Goal: Information Seeking & Learning: Learn about a topic

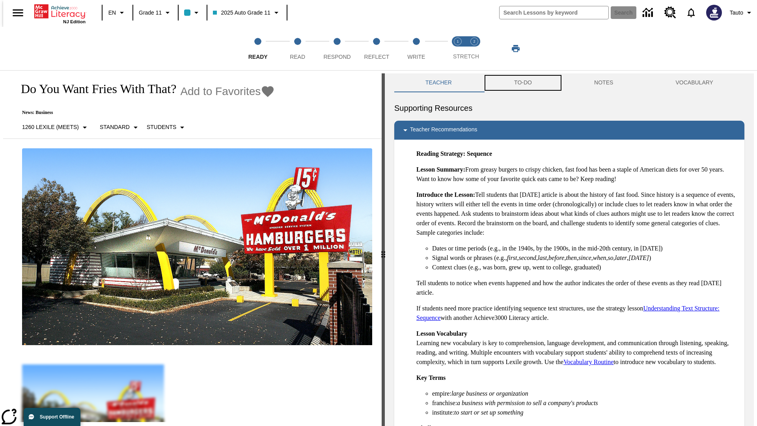
click at [522, 83] on button "TO-DO" at bounding box center [523, 82] width 80 height 19
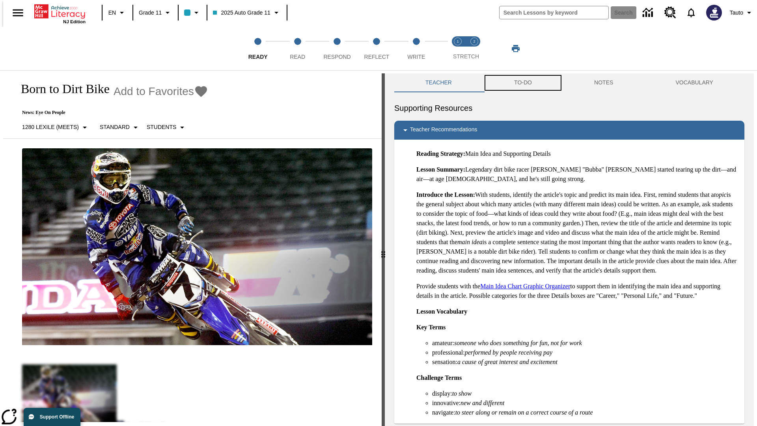
click at [522, 83] on button "TO-DO" at bounding box center [523, 82] width 80 height 19
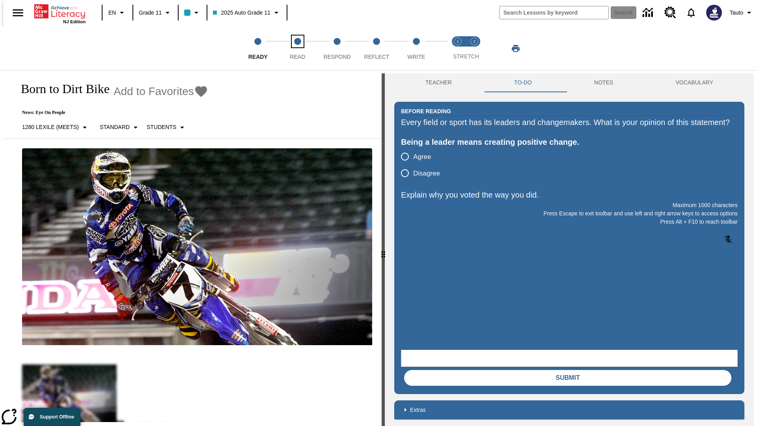
click at [297, 48] on span "Read" at bounding box center [297, 54] width 15 height 14
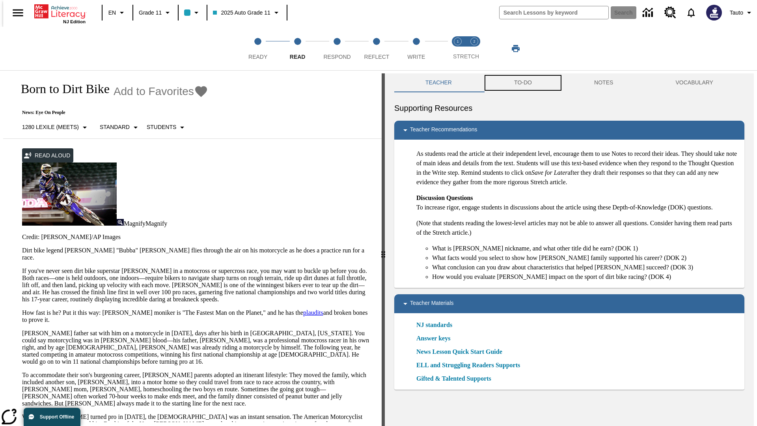
scroll to position [0, 0]
click at [522, 83] on button "TO-DO" at bounding box center [523, 82] width 80 height 19
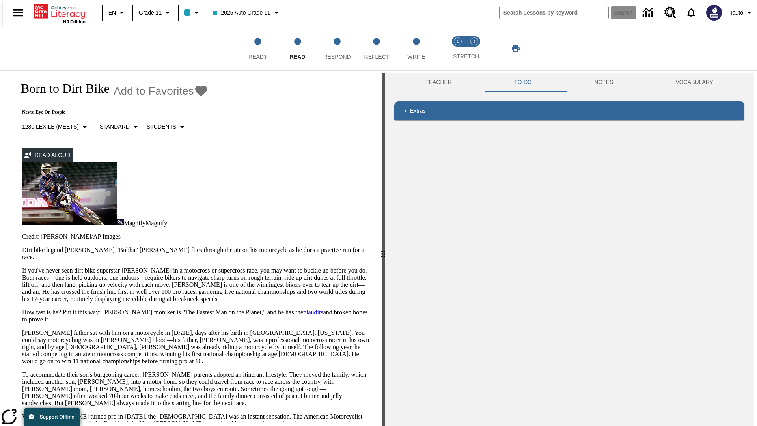
click at [22, 267] on p "If you've never seen dirt bike superstar [PERSON_NAME] in a motocross or superc…" at bounding box center [197, 284] width 350 height 35
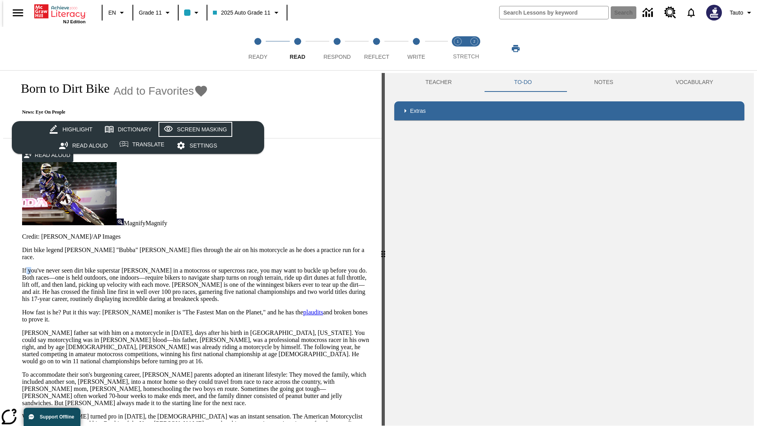
click at [194, 129] on div "Screen Masking" at bounding box center [202, 130] width 50 height 10
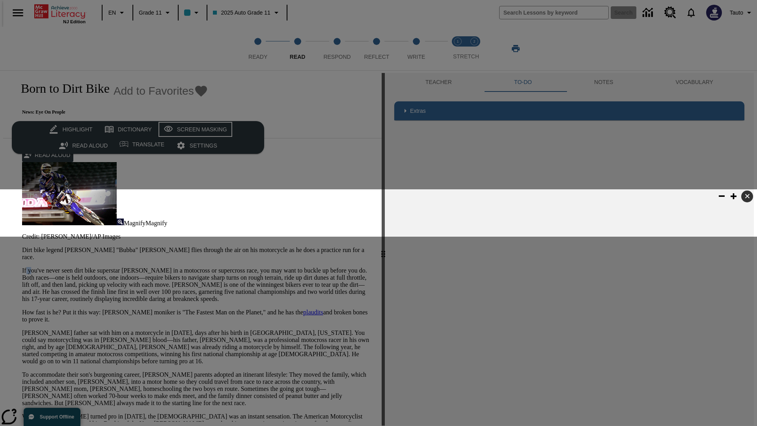
click at [194, 129] on div "Screen Masking" at bounding box center [202, 130] width 50 height 10
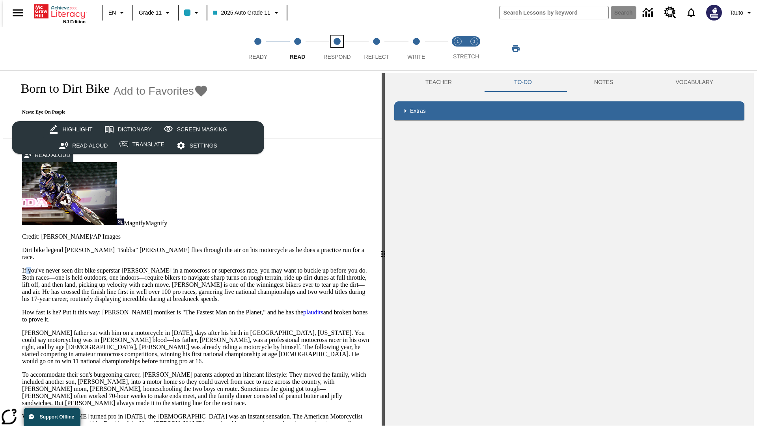
click at [337, 48] on span "Respond" at bounding box center [336, 54] width 27 height 14
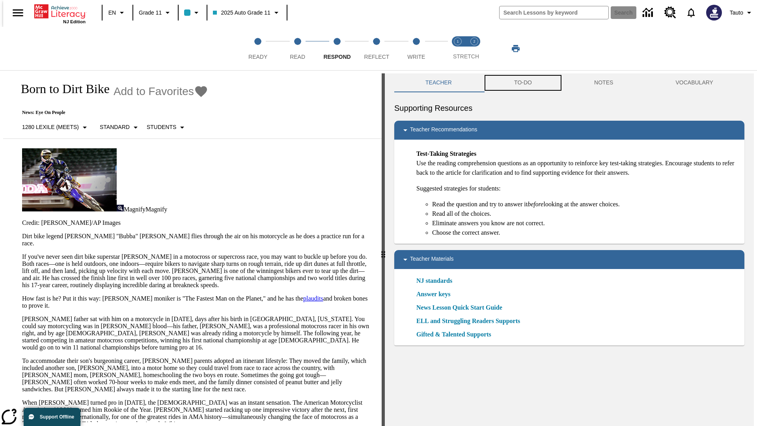
scroll to position [0, 0]
click at [522, 83] on button "TO-DO" at bounding box center [523, 82] width 80 height 19
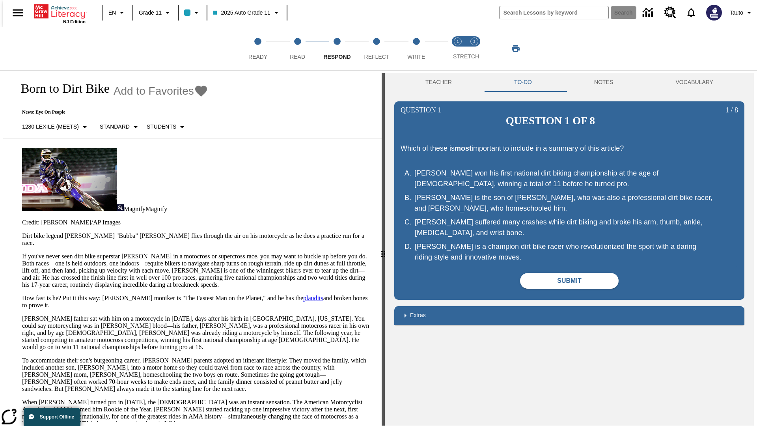
click at [22, 253] on p "If you've never seen dirt bike superstar [PERSON_NAME] in a motocross or superc…" at bounding box center [197, 270] width 350 height 35
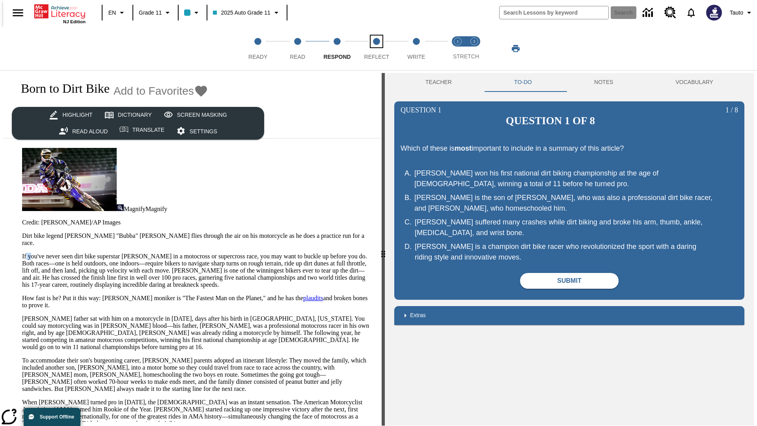
click at [377, 48] on span "Reflect" at bounding box center [376, 54] width 25 height 14
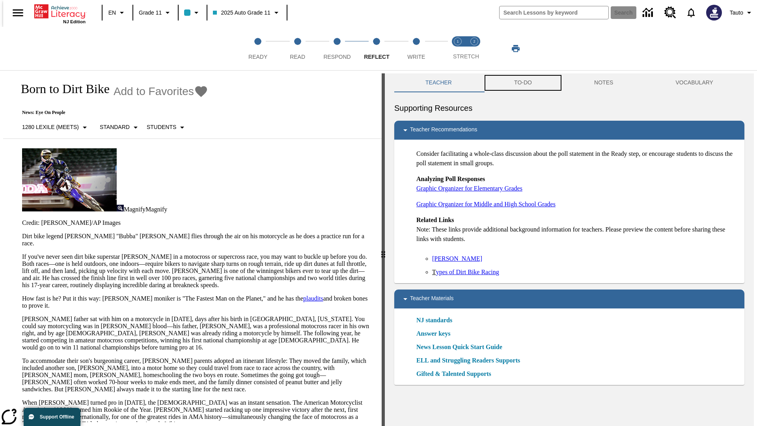
scroll to position [0, 0]
click at [522, 83] on button "TO-DO" at bounding box center [523, 82] width 80 height 19
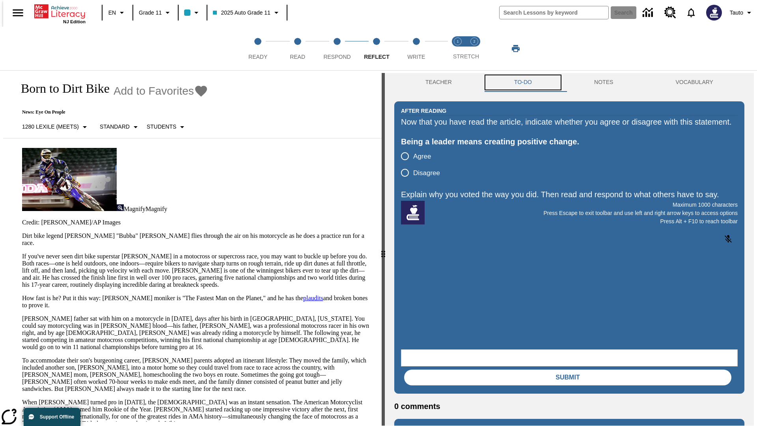
scroll to position [0, 0]
click at [22, 253] on p "If you've never seen dirt bike superstar [PERSON_NAME] in a motocross or superc…" at bounding box center [197, 270] width 350 height 35
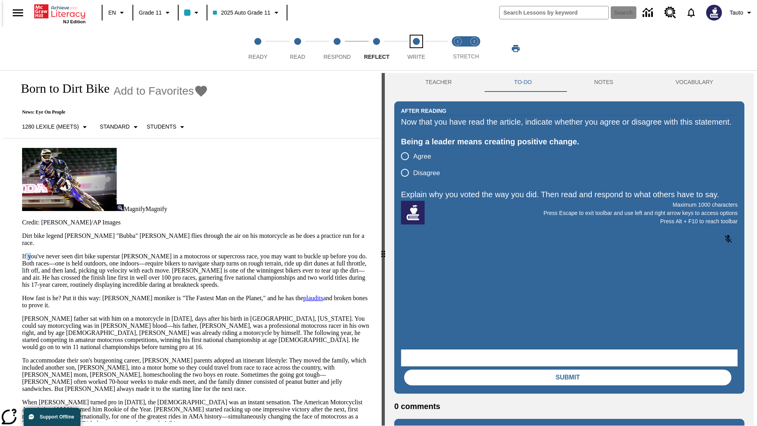
click at [416, 48] on span "Write" at bounding box center [416, 54] width 18 height 14
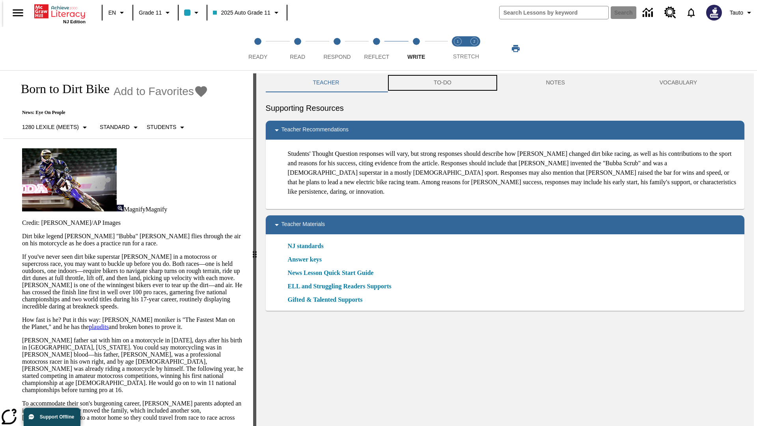
scroll to position [0, 0]
click at [442, 83] on button "TO-DO" at bounding box center [442, 82] width 112 height 19
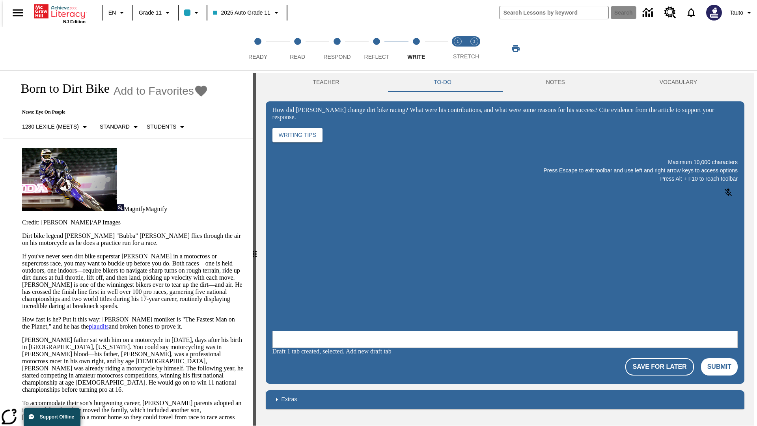
scroll to position [0, 0]
click at [22, 253] on p "If you've never seen dirt bike superstar [PERSON_NAME] in a motocross or superc…" at bounding box center [133, 281] width 222 height 57
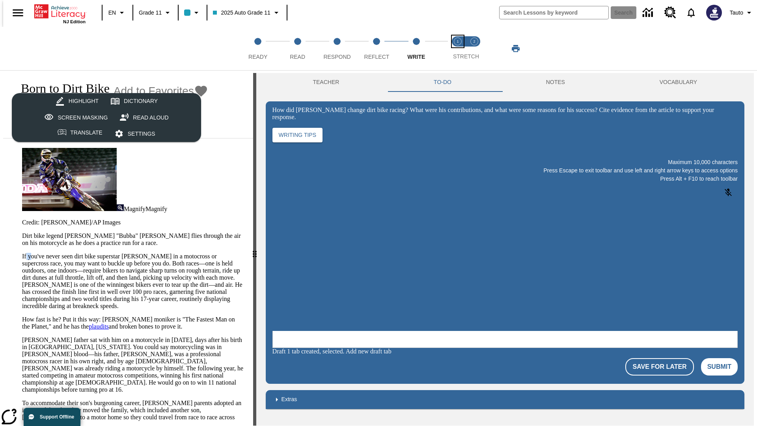
click at [458, 48] on span "Stretch Read step 1 of 2" at bounding box center [458, 54] width 10 height 14
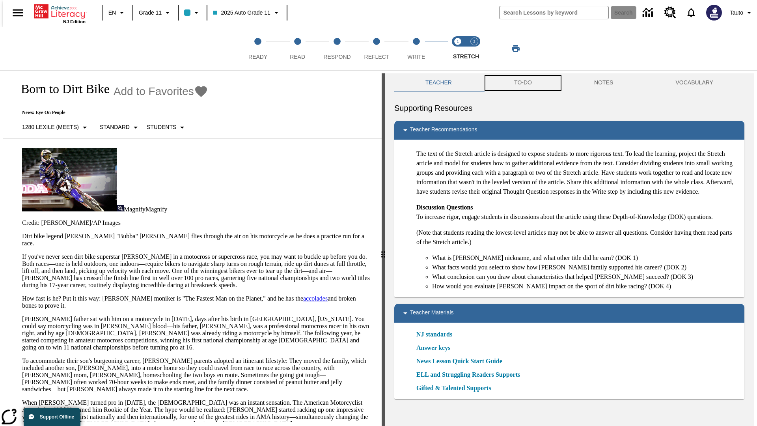
scroll to position [0, 0]
click at [522, 83] on button "TO-DO" at bounding box center [523, 82] width 80 height 19
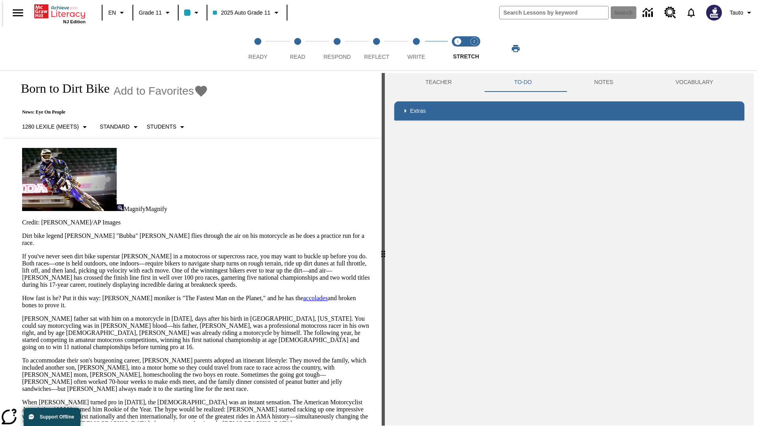
click at [22, 253] on p "If you've never seen dirt bike superstar [PERSON_NAME] in a motocross or superc…" at bounding box center [197, 270] width 350 height 35
click at [474, 48] on span "Stretch Respond step 2 of 2" at bounding box center [474, 54] width 10 height 14
